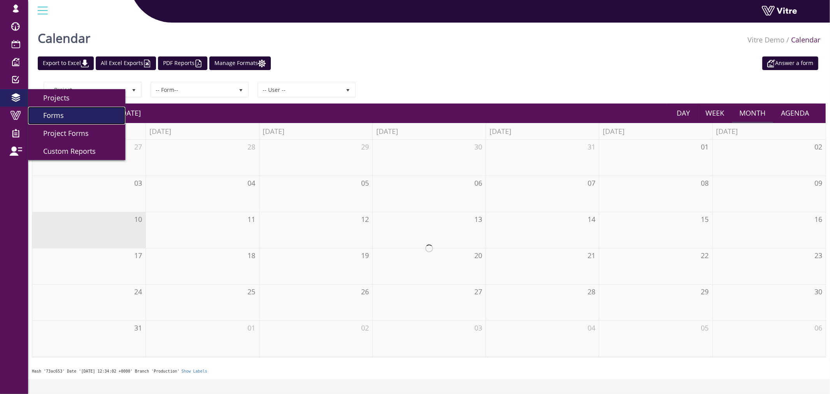
click at [49, 114] on span "Forms" at bounding box center [49, 115] width 30 height 9
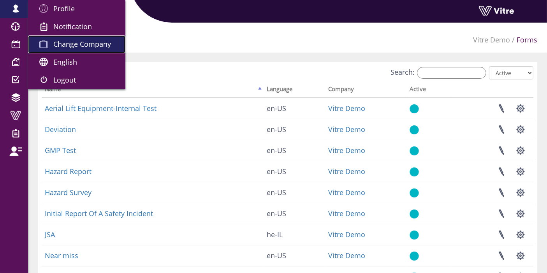
click at [68, 48] on span "Change Company" at bounding box center [82, 43] width 58 height 9
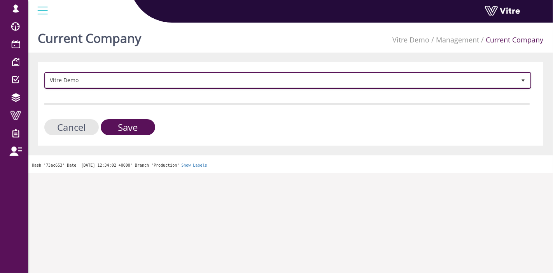
click at [112, 81] on span "Vitre Demo" at bounding box center [281, 80] width 471 height 14
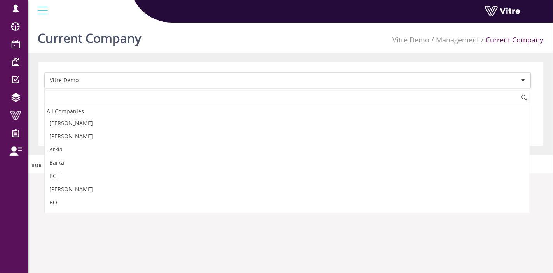
scroll to position [998, 0]
